Goal: Task Accomplishment & Management: Use online tool/utility

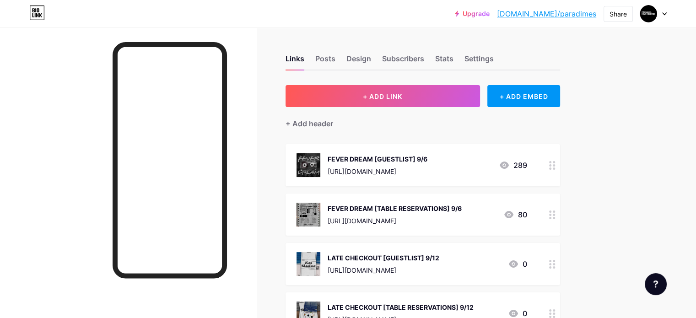
click at [439, 265] on div "[URL][DOMAIN_NAME]" at bounding box center [383, 270] width 112 height 10
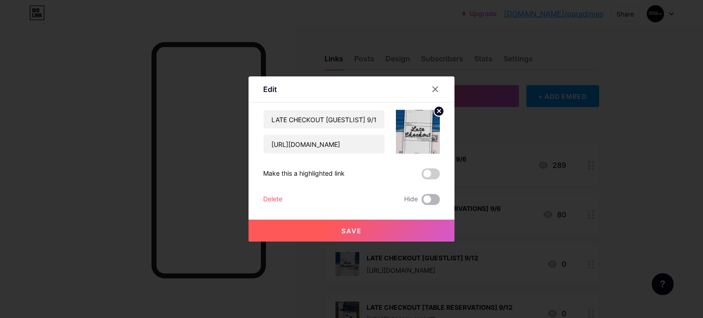
click at [428, 198] on span at bounding box center [430, 199] width 18 height 11
click at [421, 202] on input "checkbox" at bounding box center [421, 202] width 0 height 0
click at [426, 217] on div "Save" at bounding box center [351, 223] width 206 height 37
click at [426, 239] on button "Save" at bounding box center [351, 231] width 206 height 22
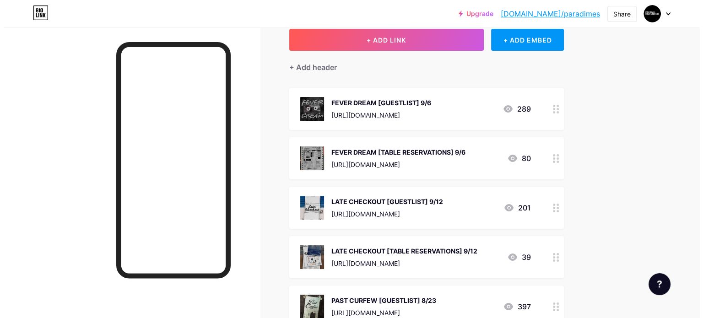
scroll to position [57, 0]
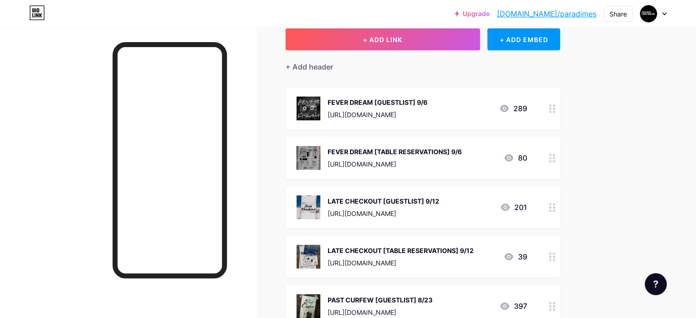
click at [439, 211] on div "[URL][DOMAIN_NAME]" at bounding box center [383, 214] width 112 height 10
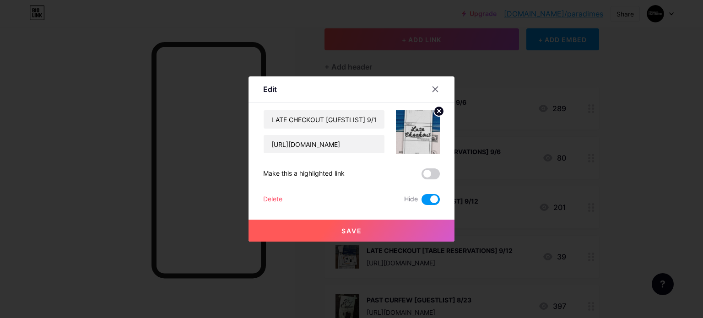
click at [405, 225] on button "Save" at bounding box center [351, 231] width 206 height 22
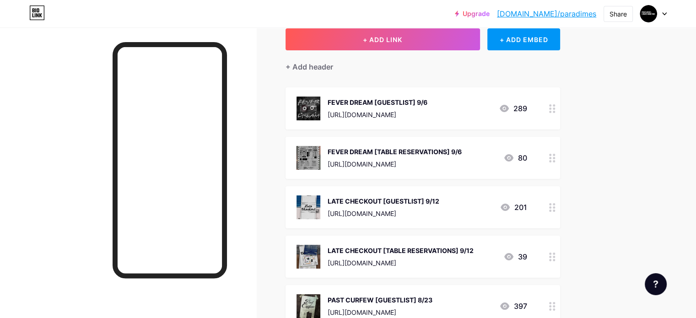
click at [431, 246] on div "LATE CHECKOUT [TABLE RESERVATIONS] 9/12" at bounding box center [400, 251] width 146 height 10
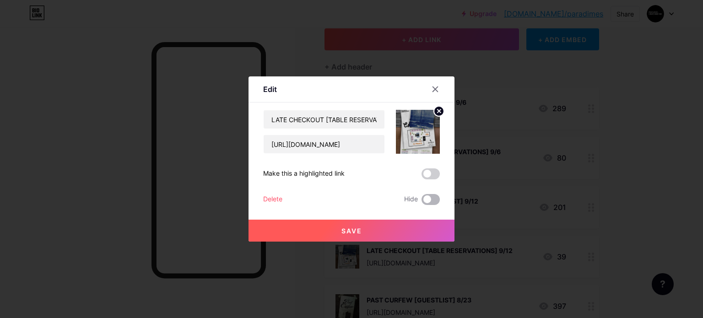
click at [435, 199] on span at bounding box center [430, 199] width 18 height 11
click at [421, 202] on input "checkbox" at bounding box center [421, 202] width 0 height 0
click at [427, 216] on div "Save" at bounding box center [351, 223] width 206 height 37
click at [388, 220] on button "Save" at bounding box center [351, 231] width 206 height 22
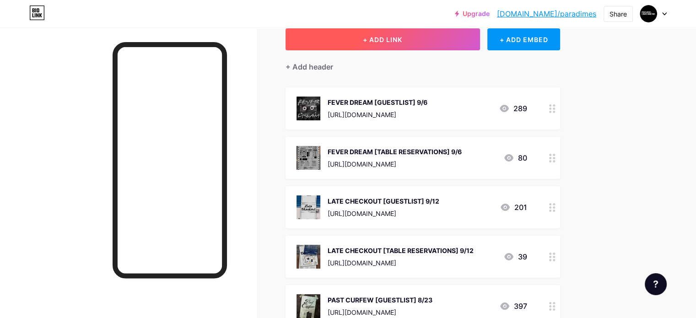
click at [432, 44] on button "+ ADD LINK" at bounding box center [382, 39] width 194 height 22
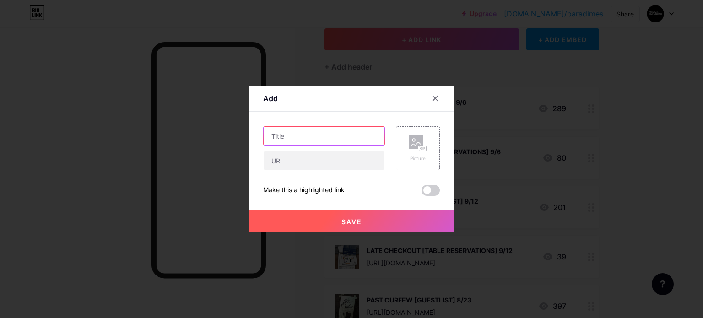
click at [342, 141] on input "text" at bounding box center [323, 136] width 121 height 18
type input "AFTER DARK [GUESTLIST] 9/19"
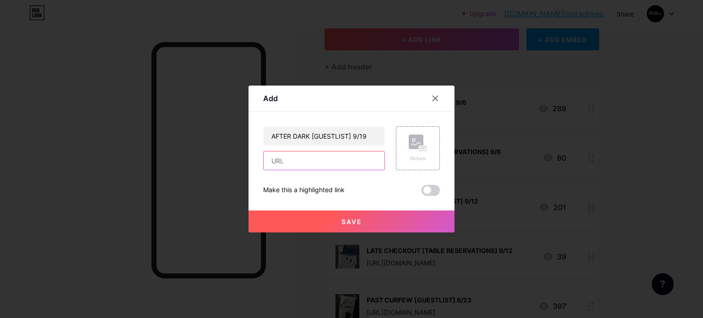
click at [326, 157] on input "text" at bounding box center [323, 160] width 121 height 18
paste input "[URL][DOMAIN_NAME]"
type input "[URL][DOMAIN_NAME]"
click at [408, 155] on div "Picture" at bounding box center [418, 148] width 44 height 44
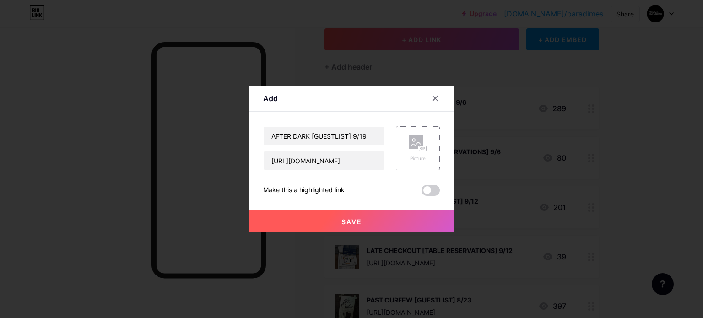
scroll to position [0, 0]
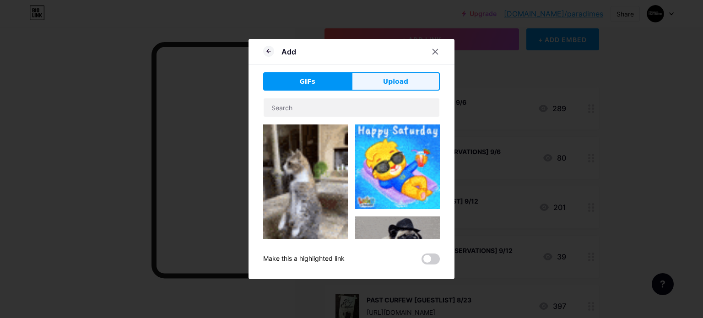
click at [390, 80] on span "Upload" at bounding box center [395, 82] width 25 height 10
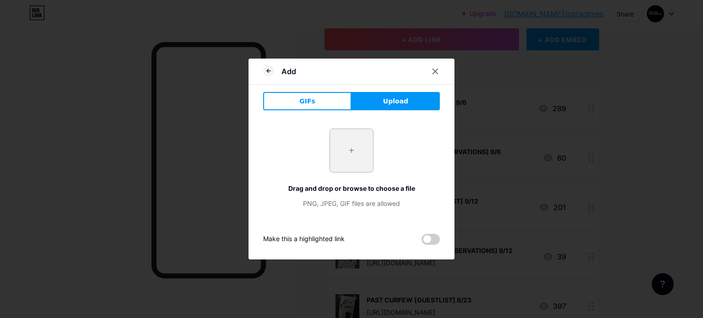
click at [349, 156] on input "file" at bounding box center [351, 150] width 43 height 43
type input "C:\fakepath\db084698-1b10-4a22-ac92-c9b3524a8278.jfif"
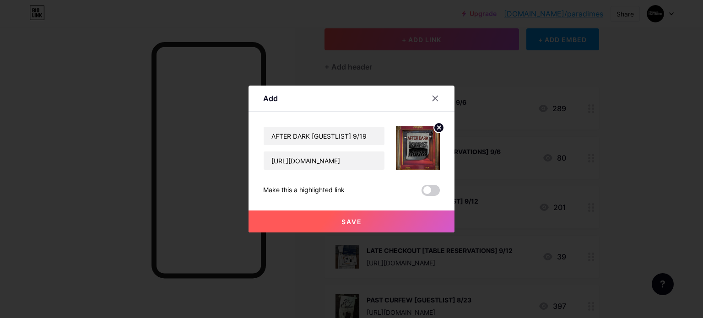
click at [361, 220] on span "Save" at bounding box center [351, 222] width 21 height 8
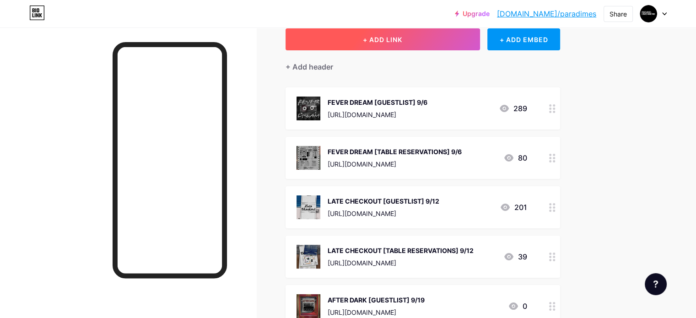
click at [355, 43] on button "+ ADD LINK" at bounding box center [382, 39] width 194 height 22
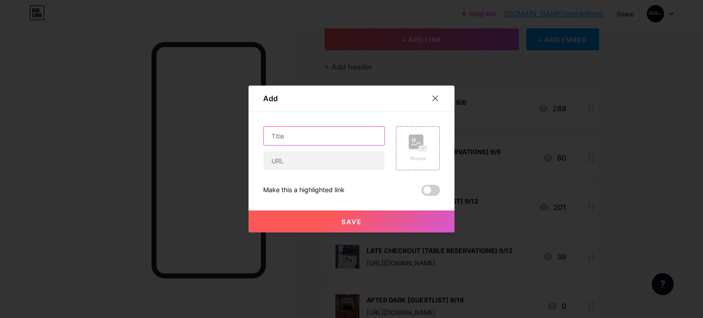
click at [308, 143] on input "text" at bounding box center [323, 136] width 121 height 18
drag, startPoint x: 332, startPoint y: 139, endPoint x: 408, endPoint y: 155, distance: 78.6
click at [408, 155] on div "AFTER DARK [TABLE RESERVATIONS] Picture" at bounding box center [351, 148] width 177 height 44
click at [381, 138] on input "AFTER DARK [TABLE RESERVATIONS]" at bounding box center [323, 136] width 121 height 18
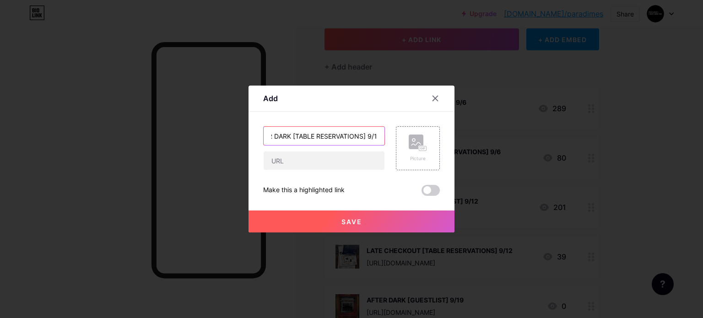
scroll to position [0, 23]
type input "AFTER DARK [TABLE RESERVATIONS] 9/19"
click at [324, 155] on input "text" at bounding box center [323, 160] width 121 height 18
paste input "[URL][DOMAIN_NAME]"
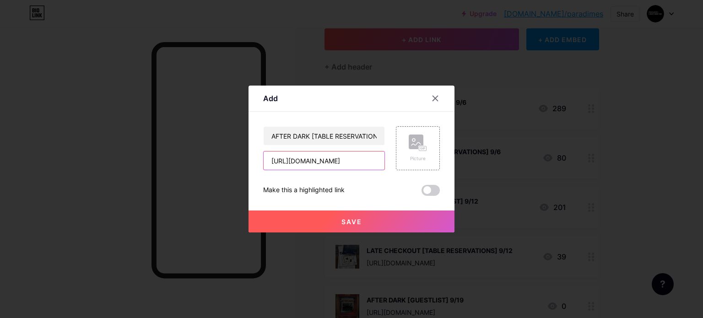
scroll to position [0, 16]
type input "[URL][DOMAIN_NAME]"
click at [421, 149] on icon at bounding box center [421, 148] width 2 height 2
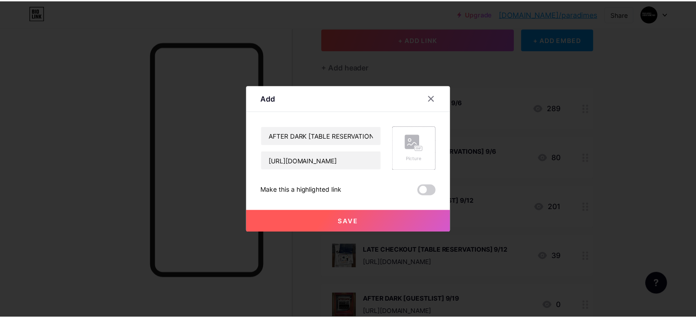
scroll to position [0, 0]
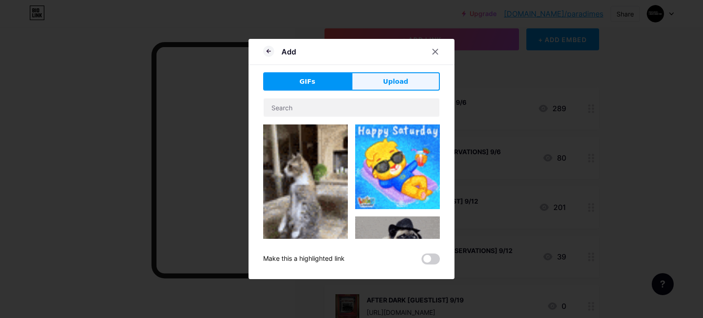
click at [392, 84] on span "Upload" at bounding box center [395, 82] width 25 height 10
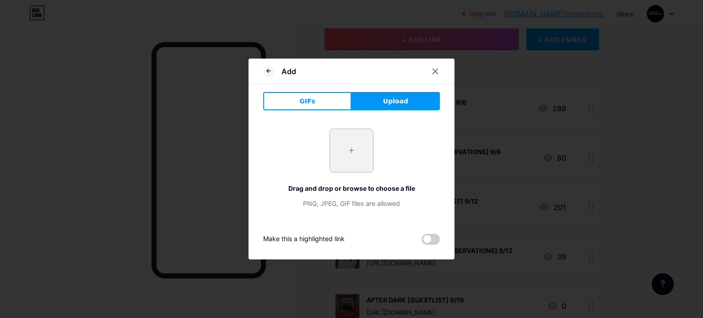
click at [338, 146] on input "file" at bounding box center [351, 150] width 43 height 43
type input "C:\fakepath\ed5ad1ab-9851-4e06-ada1-3f59d925b876.jfif"
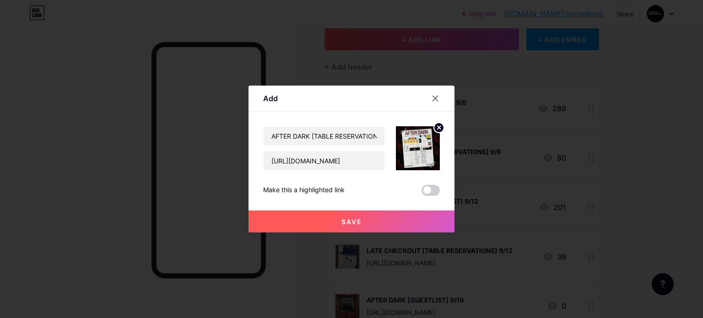
click at [404, 215] on button "Save" at bounding box center [351, 221] width 206 height 22
